Goal: Information Seeking & Learning: Understand process/instructions

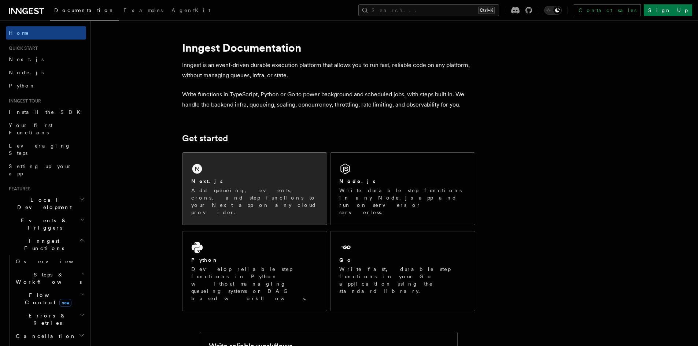
click at [210, 177] on div "Next.js Add queueing, events, crons, and step functions to your Next app on any…" at bounding box center [254, 189] width 144 height 72
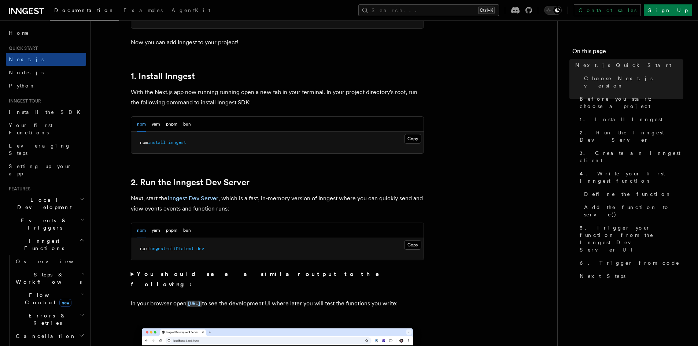
scroll to position [403, 0]
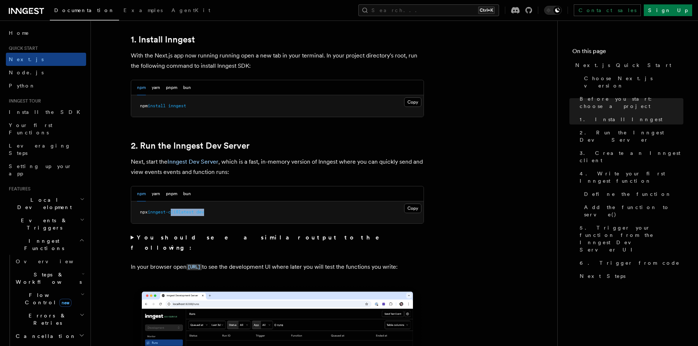
drag, startPoint x: 222, startPoint y: 212, endPoint x: 180, endPoint y: 197, distance: 44.3
click at [174, 208] on pre "npx inngest-cli@latest dev" at bounding box center [277, 212] width 292 height 22
click at [177, 189] on div "npm yarn pnpm bun" at bounding box center [164, 193] width 54 height 15
click at [171, 192] on button "pnpm" at bounding box center [171, 193] width 11 height 15
click at [188, 219] on pre "pnpm dlx inngest-cli@latest dev" at bounding box center [277, 212] width 292 height 22
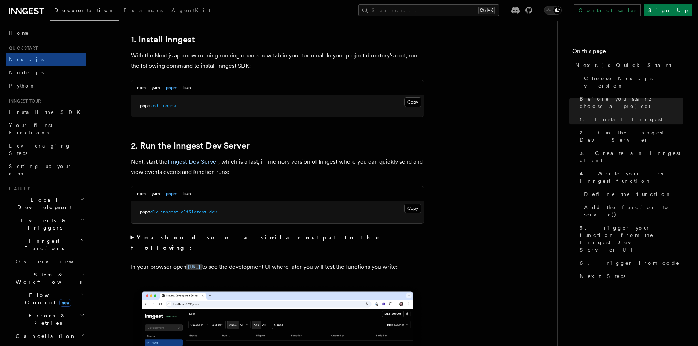
click at [187, 212] on span "inngest-cli@latest" at bounding box center [183, 212] width 46 height 5
copy div "pnpm dlx inngest-cli@latest dev"
